Goal: Task Accomplishment & Management: Manage account settings

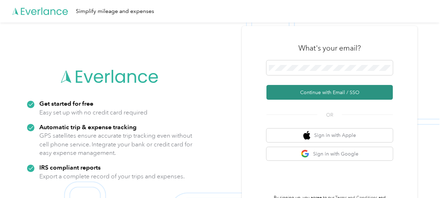
click at [326, 92] on button "Continue with Email / SSO" at bounding box center [329, 92] width 126 height 15
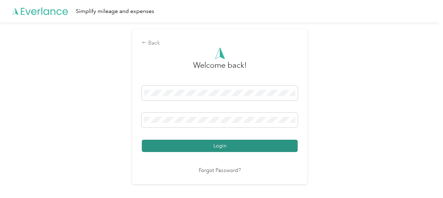
click at [253, 145] on button "Login" at bounding box center [220, 146] width 156 height 12
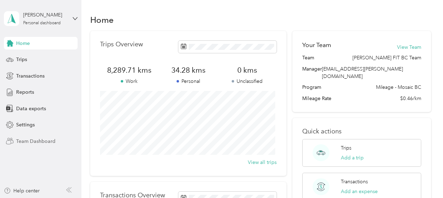
click at [41, 140] on span "Team Dashboard" at bounding box center [35, 141] width 39 height 7
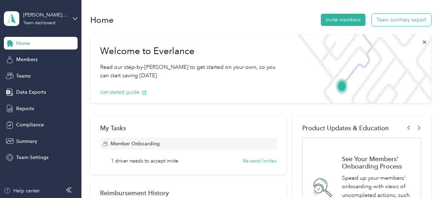
click at [402, 19] on button "Team summary export" at bounding box center [401, 20] width 59 height 12
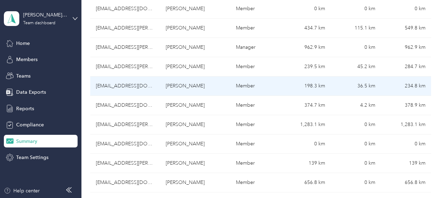
scroll to position [491, 0]
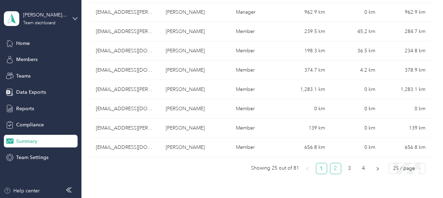
click at [334, 165] on link "2" at bounding box center [335, 168] width 11 height 11
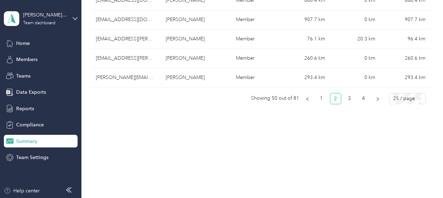
scroll to position [562, 0]
click at [350, 96] on link "3" at bounding box center [349, 98] width 11 height 11
click at [406, 98] on span "25 / page" at bounding box center [407, 98] width 28 height 11
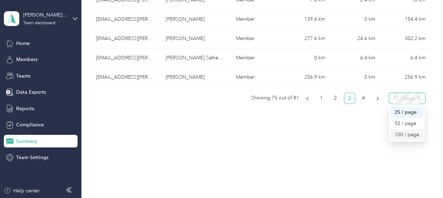
click at [412, 131] on div "100 / page" at bounding box center [407, 135] width 25 height 8
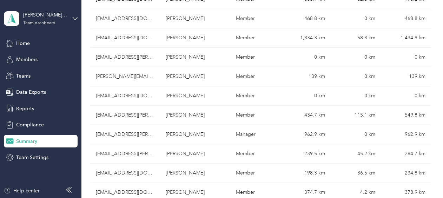
scroll to position [0, 0]
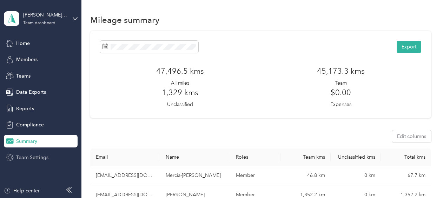
click at [28, 157] on span "Team Settings" at bounding box center [32, 157] width 32 height 7
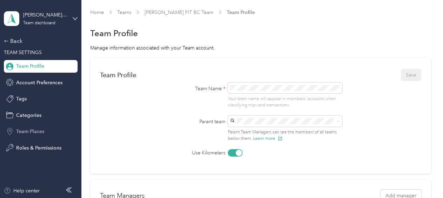
click at [27, 130] on span "Team Places" at bounding box center [30, 131] width 28 height 7
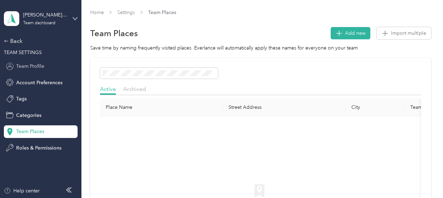
click at [38, 66] on span "Team Profile" at bounding box center [30, 65] width 28 height 7
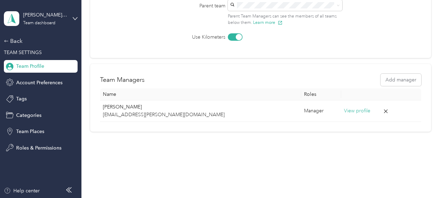
scroll to position [121, 0]
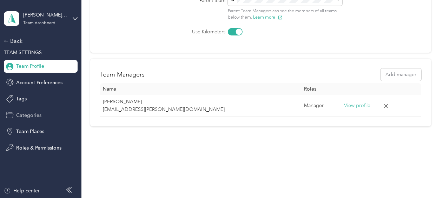
click at [29, 115] on span "Categories" at bounding box center [28, 115] width 25 height 7
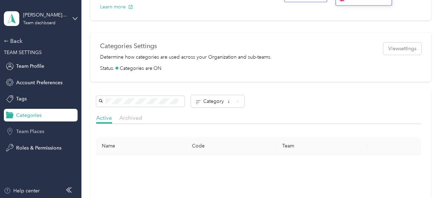
scroll to position [121, 0]
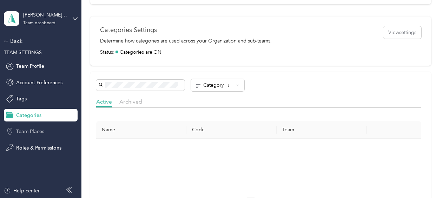
click at [34, 130] on span "Team Places" at bounding box center [30, 131] width 28 height 7
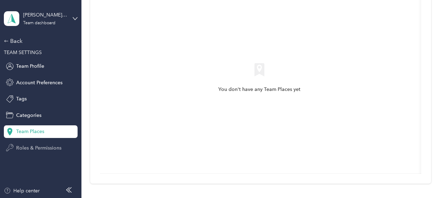
click at [30, 146] on span "Roles & Permissions" at bounding box center [38, 147] width 45 height 7
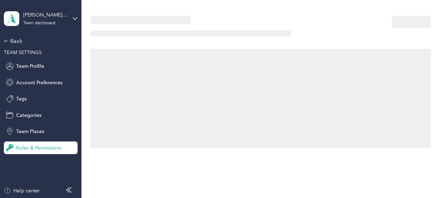
scroll to position [84, 0]
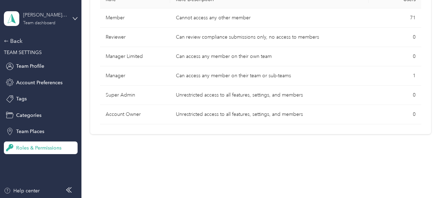
click at [41, 17] on div "[PERSON_NAME] FIT BC Team" at bounding box center [45, 14] width 44 height 7
click at [41, 56] on div "Team dashboard" at bounding box center [29, 57] width 39 height 7
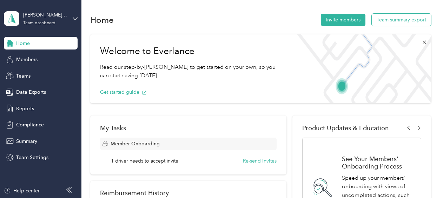
click at [394, 18] on button "Team summary export" at bounding box center [401, 20] width 59 height 12
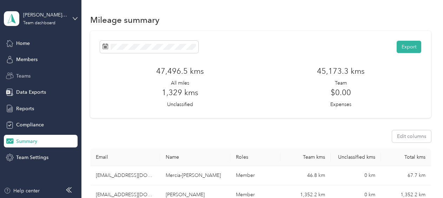
click at [23, 76] on span "Teams" at bounding box center [23, 75] width 14 height 7
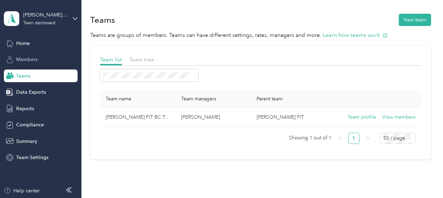
click at [29, 58] on span "Members" at bounding box center [26, 59] width 21 height 7
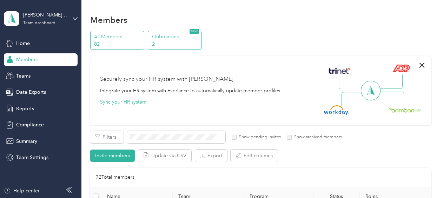
click at [169, 38] on p "Onboarding" at bounding box center [176, 36] width 48 height 7
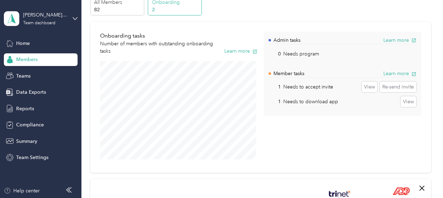
scroll to position [70, 0]
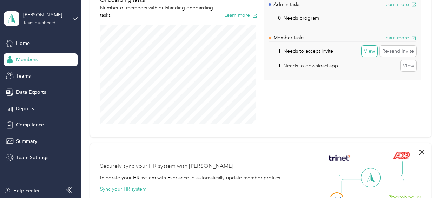
click at [369, 48] on button "View" at bounding box center [370, 51] width 16 height 11
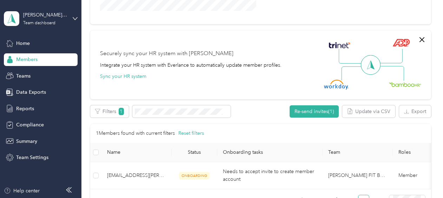
scroll to position [70, 0]
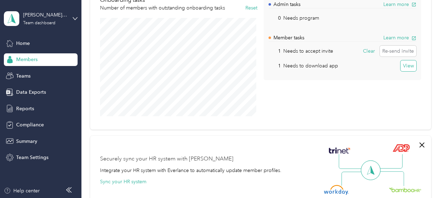
click at [403, 65] on button "View" at bounding box center [409, 65] width 16 height 11
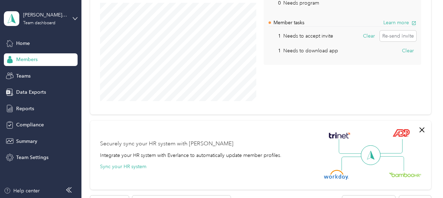
scroll to position [70, 0]
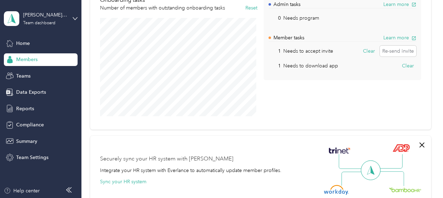
click at [299, 65] on p "Needs to download app" at bounding box center [310, 65] width 55 height 7
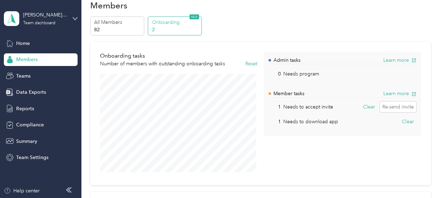
scroll to position [0, 0]
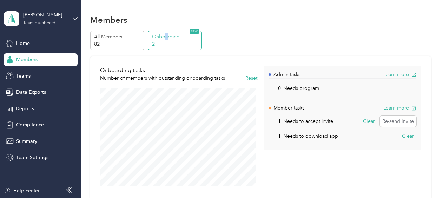
click at [166, 37] on p "Onboarding" at bounding box center [176, 36] width 48 height 7
drag, startPoint x: 166, startPoint y: 37, endPoint x: 197, endPoint y: 45, distance: 32.0
click at [197, 45] on p "2" at bounding box center [176, 43] width 48 height 7
drag, startPoint x: 117, startPoint y: 38, endPoint x: 131, endPoint y: 54, distance: 21.1
click at [118, 38] on p "All Members" at bounding box center [118, 36] width 48 height 7
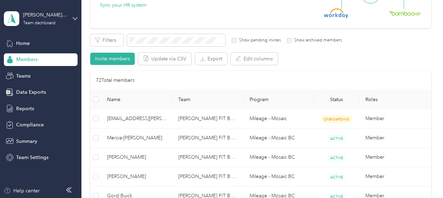
scroll to position [105, 0]
